Goal: Task Accomplishment & Management: Manage account settings

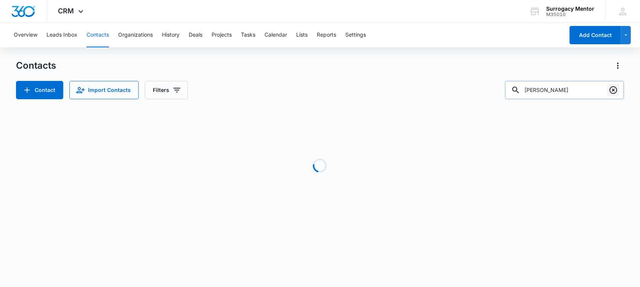
click at [614, 88] on icon "Clear" at bounding box center [613, 89] width 9 height 9
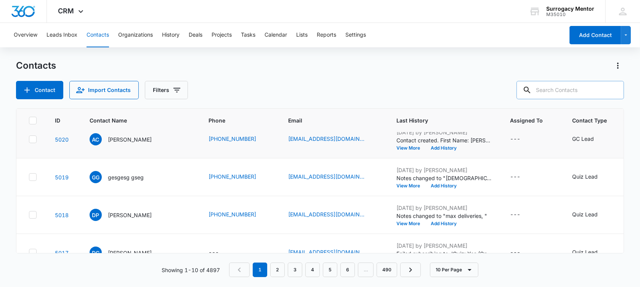
scroll to position [281, 0]
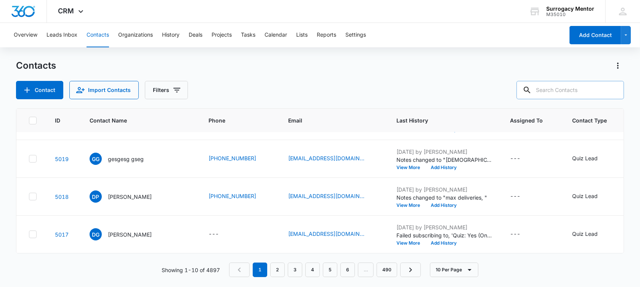
click at [550, 92] on input "text" at bounding box center [571, 90] width 108 height 18
type input "[PERSON_NAME]"
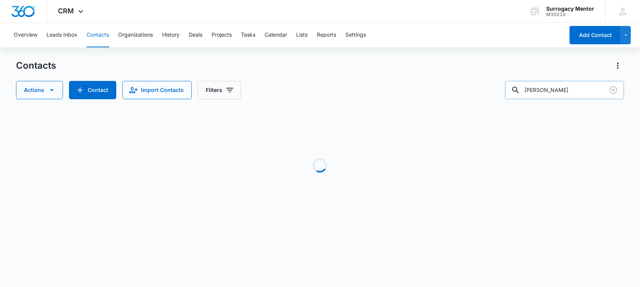
scroll to position [0, 0]
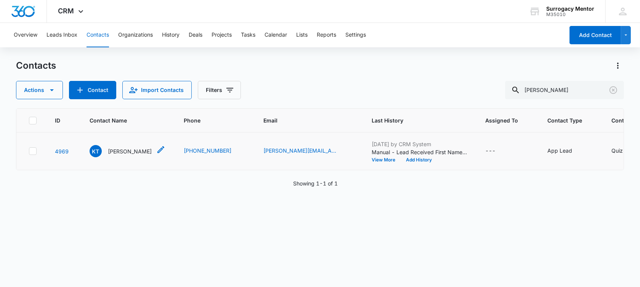
click at [132, 155] on p "[PERSON_NAME]" at bounding box center [130, 151] width 44 height 8
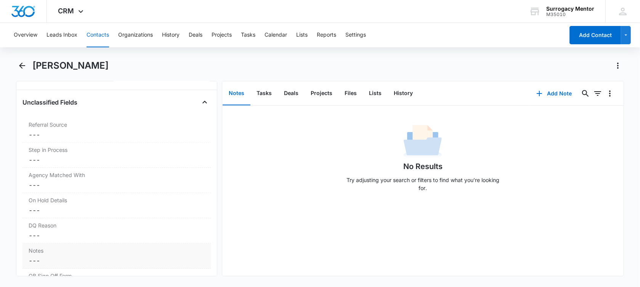
scroll to position [572, 0]
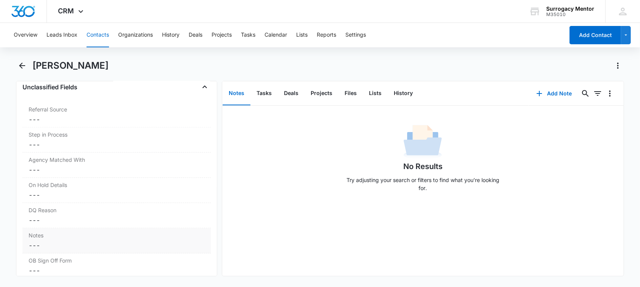
click at [63, 241] on dd "Cancel Save Changes ---" at bounding box center [117, 245] width 176 height 9
click at [66, 249] on textarea "Notes" at bounding box center [116, 263] width 179 height 43
paste textarea "1) age [DEMOGRAPHIC_DATA], will turn 43 in Feburary 2) single. 3) 30.5 4) exper…"
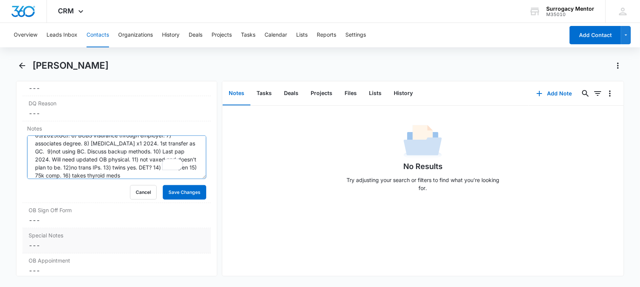
scroll to position [0, 0]
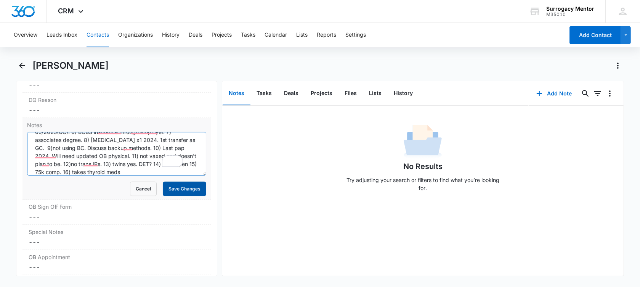
type textarea "1) age [DEMOGRAPHIC_DATA], will turn 43 in Feburary 2) single. 3) 30.5 4) exper…"
click at [181, 186] on button "Save Changes" at bounding box center [184, 189] width 43 height 14
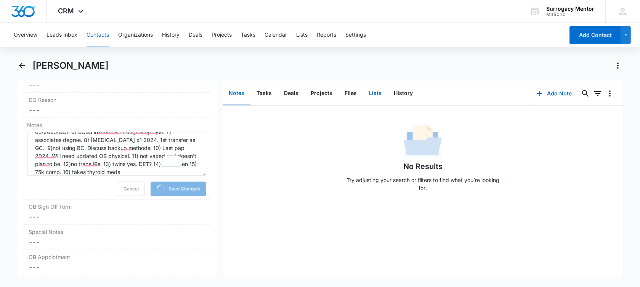
scroll to position [34, 0]
click at [375, 88] on button "Lists" at bounding box center [375, 94] width 25 height 24
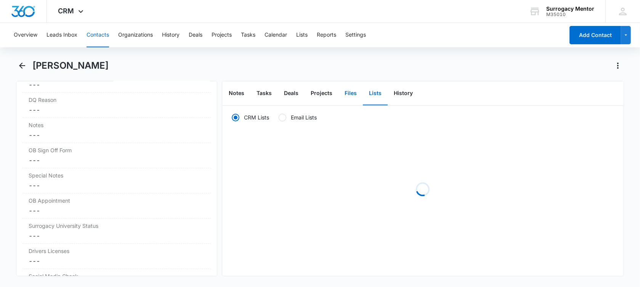
click at [352, 95] on button "Files" at bounding box center [351, 94] width 24 height 24
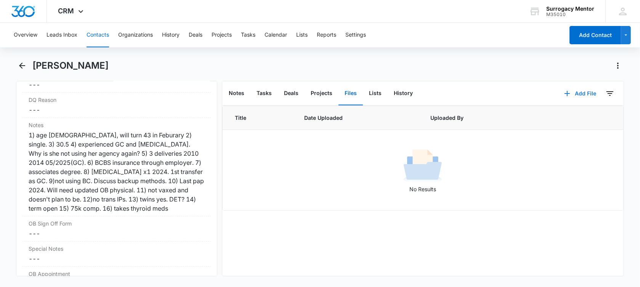
click at [574, 95] on button "Add File" at bounding box center [580, 93] width 47 height 18
click at [569, 117] on div "Upload Files" at bounding box center [570, 117] width 31 height 5
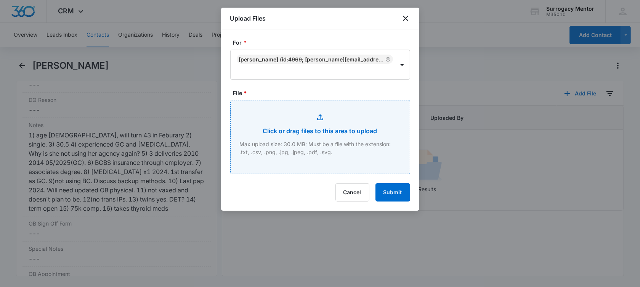
click at [301, 140] on input "File *" at bounding box center [320, 136] width 179 height 73
type input "C:\fakepath\GC Application [PERSON_NAME].pdf"
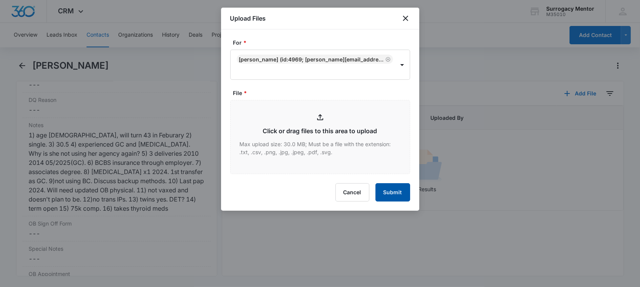
click at [389, 192] on button "Submit" at bounding box center [393, 192] width 35 height 18
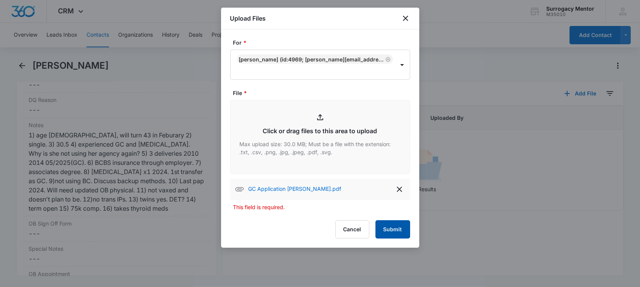
click at [400, 236] on button "Submit" at bounding box center [393, 229] width 35 height 18
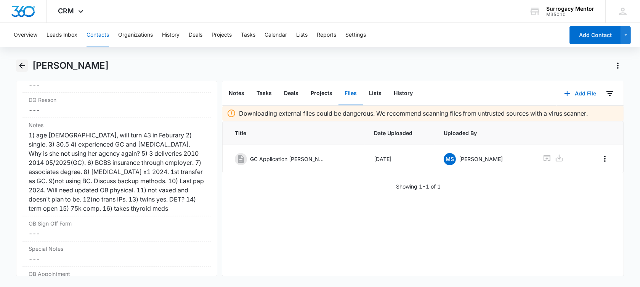
click at [25, 66] on icon "Back" at bounding box center [22, 65] width 9 height 9
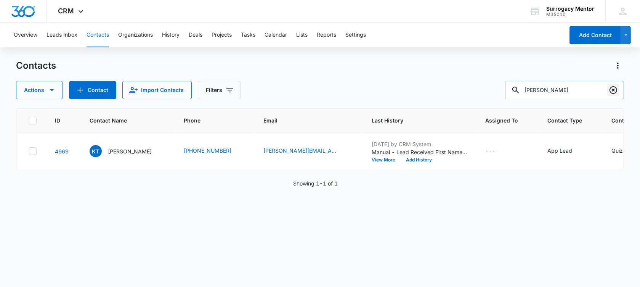
drag, startPoint x: 609, startPoint y: 92, endPoint x: 602, endPoint y: 92, distance: 6.5
click at [608, 92] on button "Clear" at bounding box center [614, 90] width 12 height 12
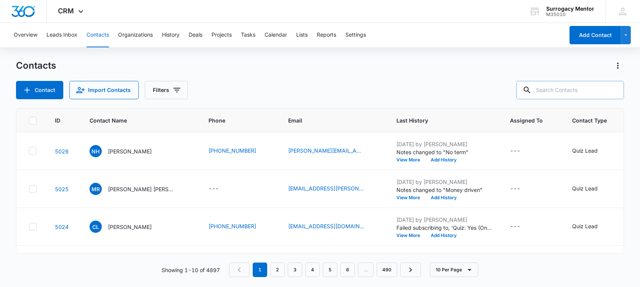
click at [579, 88] on input "text" at bounding box center [571, 90] width 108 height 18
type input "[PERSON_NAME]"
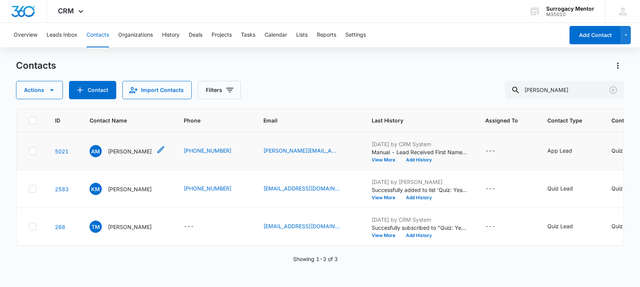
click at [125, 155] on p "[PERSON_NAME]" at bounding box center [130, 151] width 44 height 8
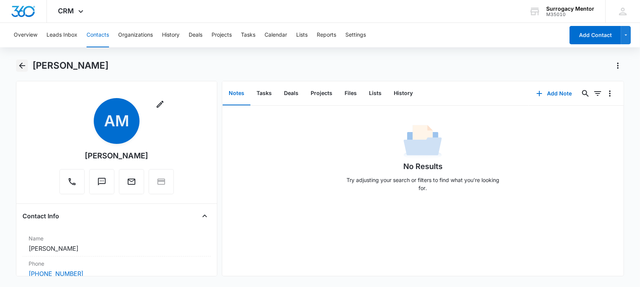
click at [17, 66] on button "Back" at bounding box center [22, 65] width 12 height 12
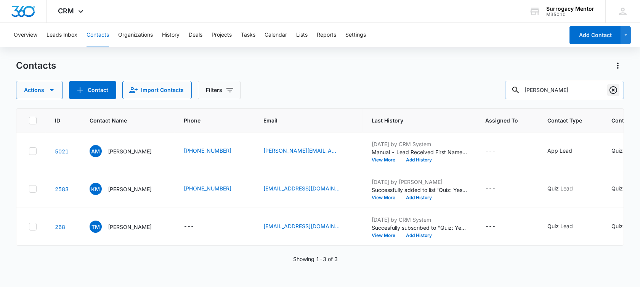
click at [611, 92] on icon "Clear" at bounding box center [614, 90] width 8 height 8
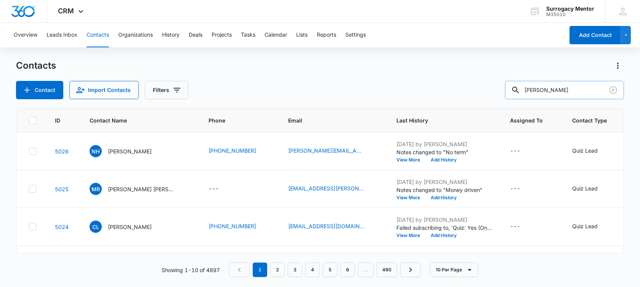
type input "[PERSON_NAME]"
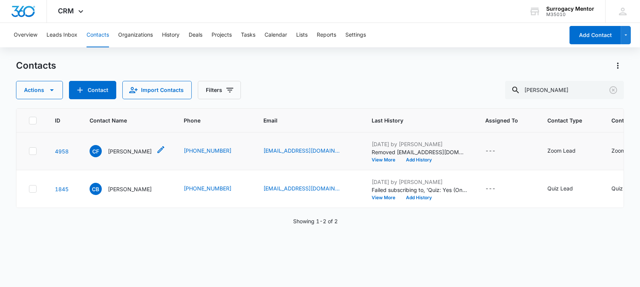
click at [130, 155] on p "[PERSON_NAME]" at bounding box center [130, 151] width 44 height 8
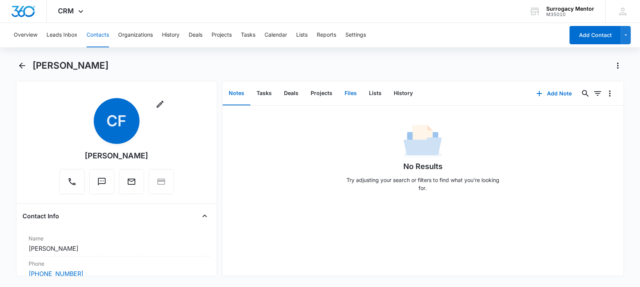
click at [358, 98] on button "Files" at bounding box center [351, 94] width 24 height 24
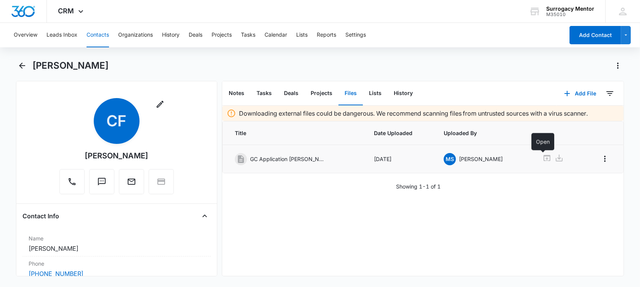
click at [543, 154] on icon at bounding box center [547, 157] width 9 height 9
